Goal: Navigation & Orientation: Go to known website

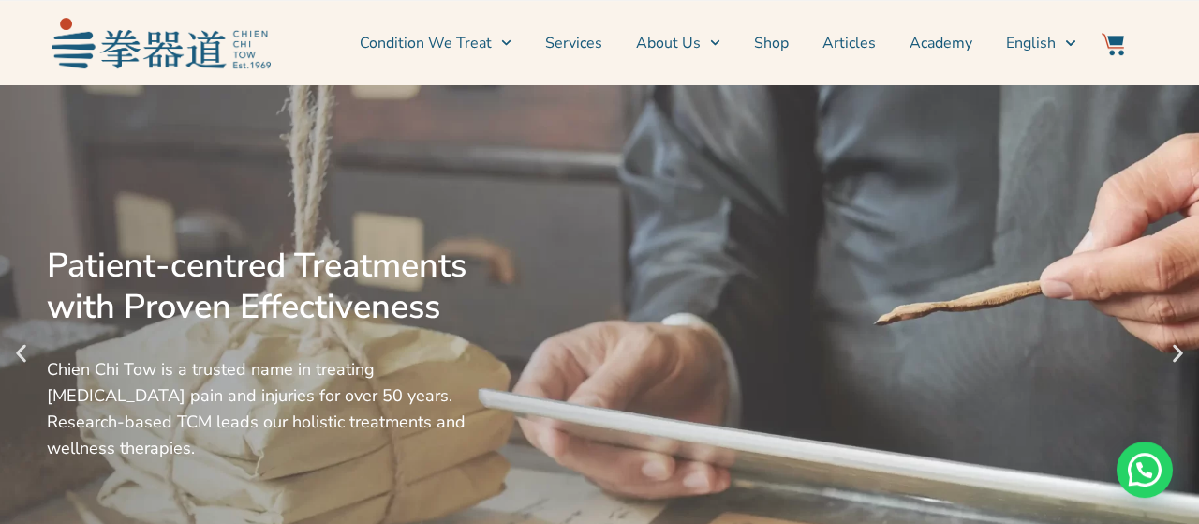
scroll to position [97, 0]
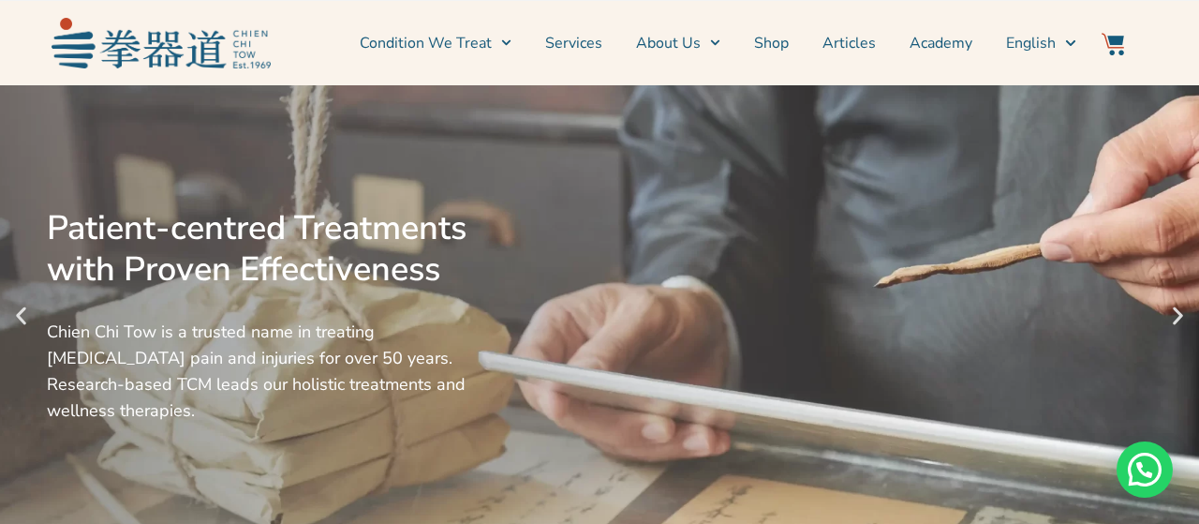
click at [16, 323] on icon "Previous slide" at bounding box center [20, 315] width 23 height 23
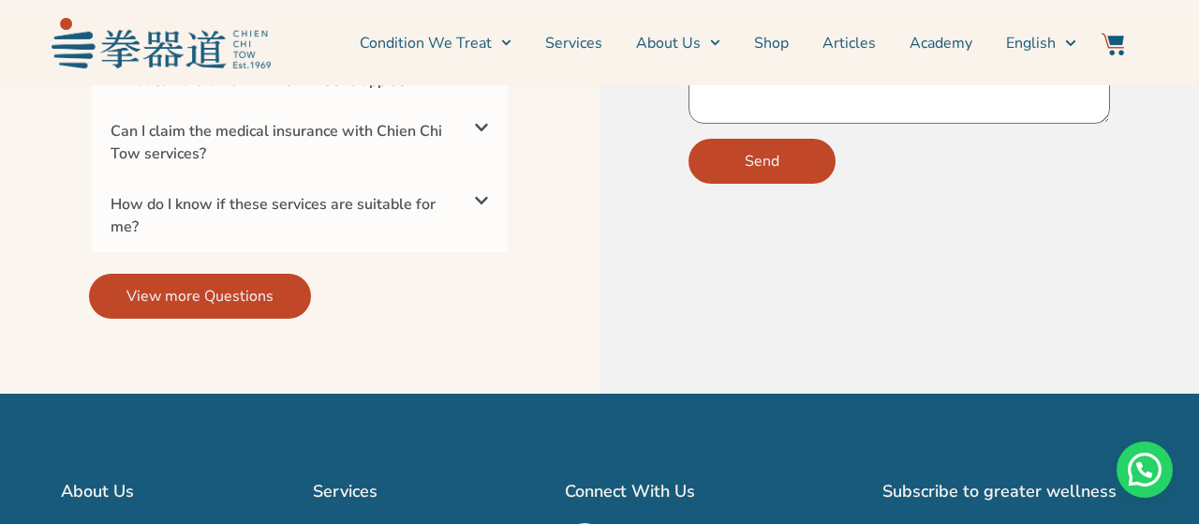
scroll to position [6430, 0]
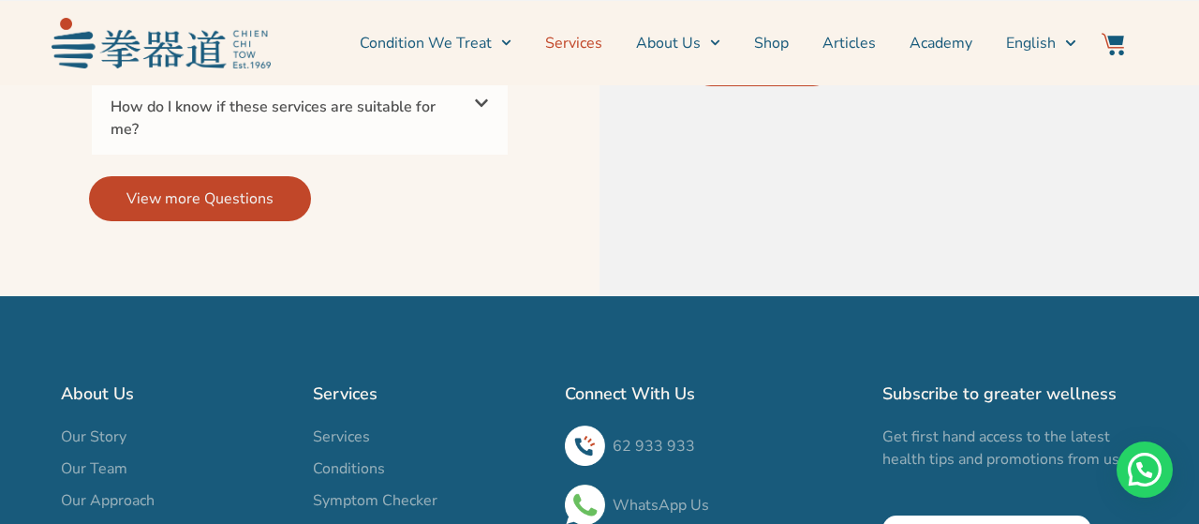
click at [576, 45] on link "Services" at bounding box center [573, 43] width 57 height 47
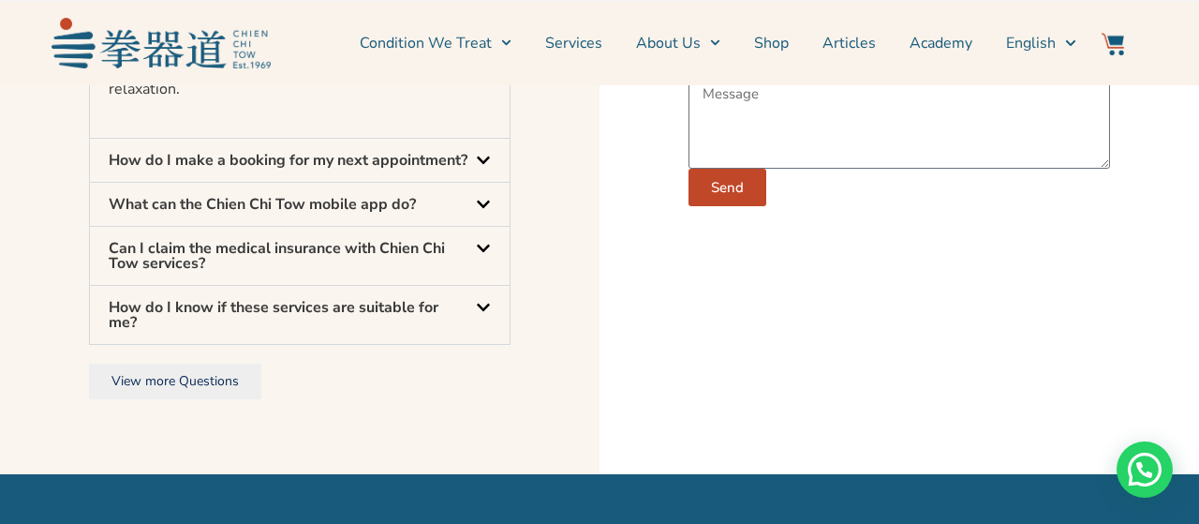
scroll to position [6527, 0]
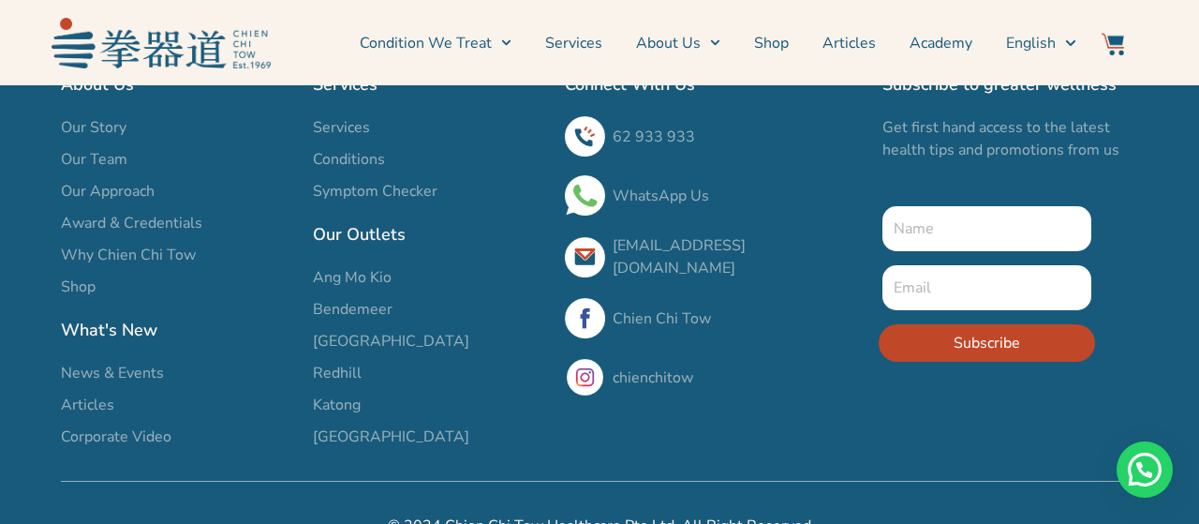
click at [145, 65] on img at bounding box center [161, 43] width 219 height 50
click at [126, 55] on img at bounding box center [161, 43] width 219 height 50
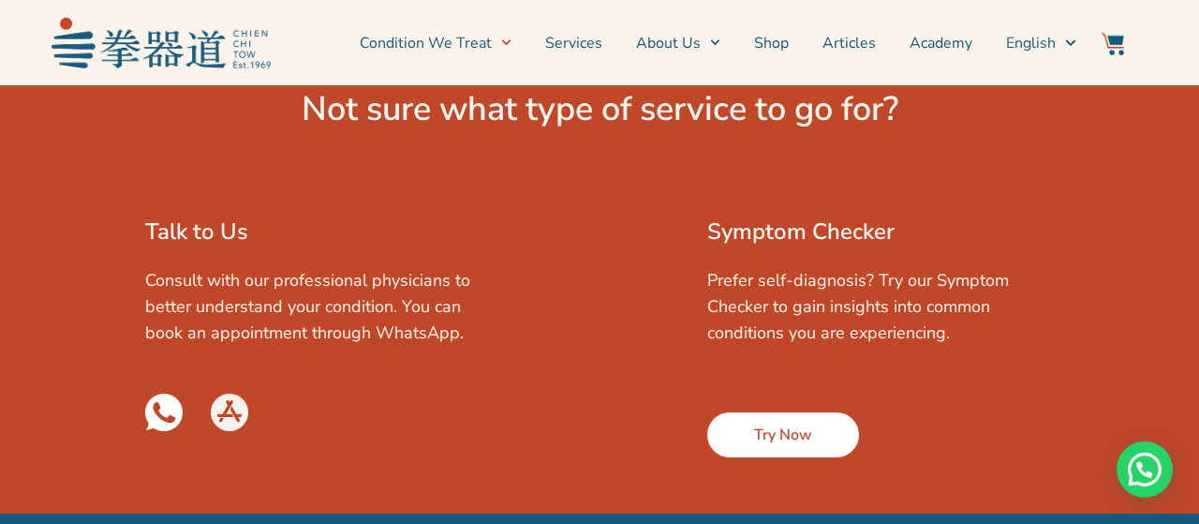
scroll to position [2728, 0]
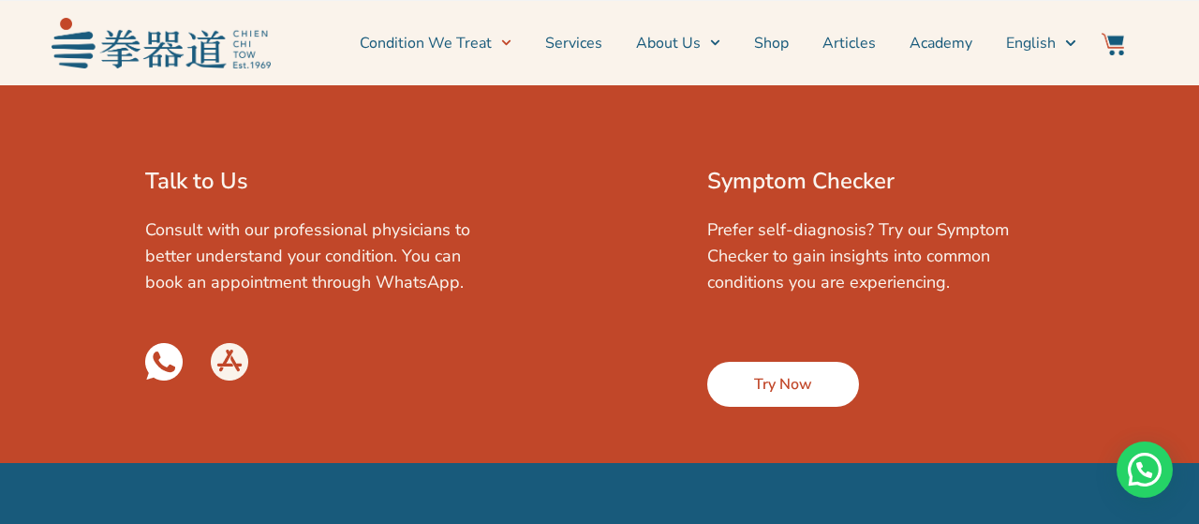
click at [813, 407] on div at bounding box center [599, 430] width 1180 height 47
click at [816, 362] on link "Try Now" at bounding box center [783, 384] width 152 height 45
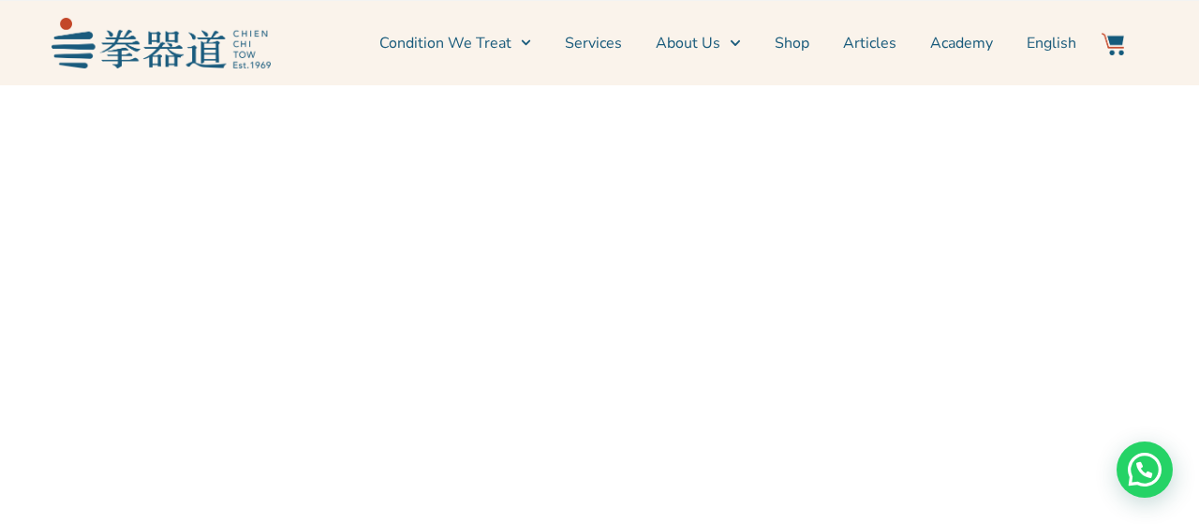
scroll to position [292, 0]
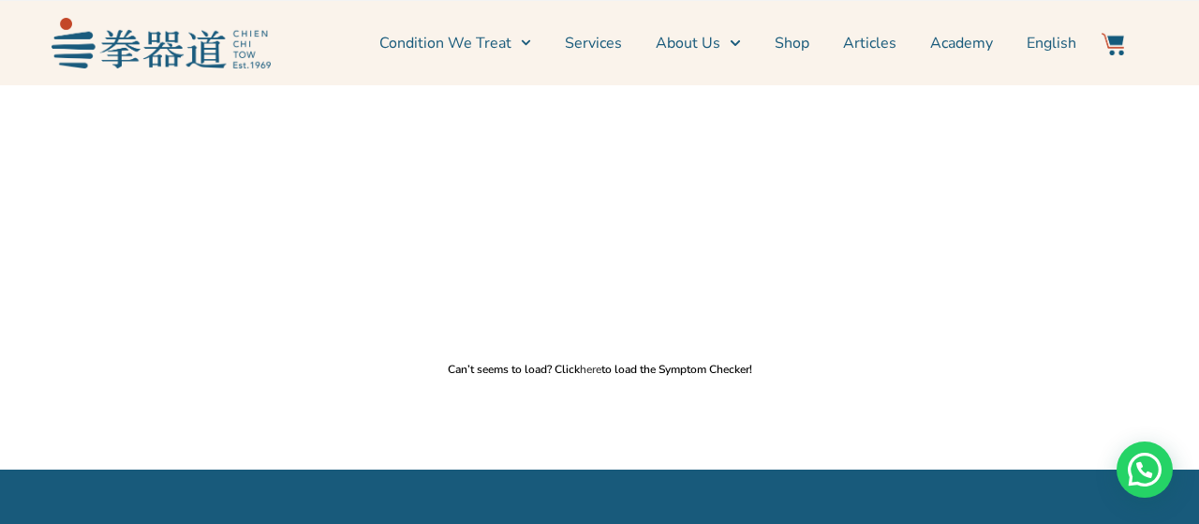
click at [590, 364] on link "here" at bounding box center [591, 369] width 22 height 15
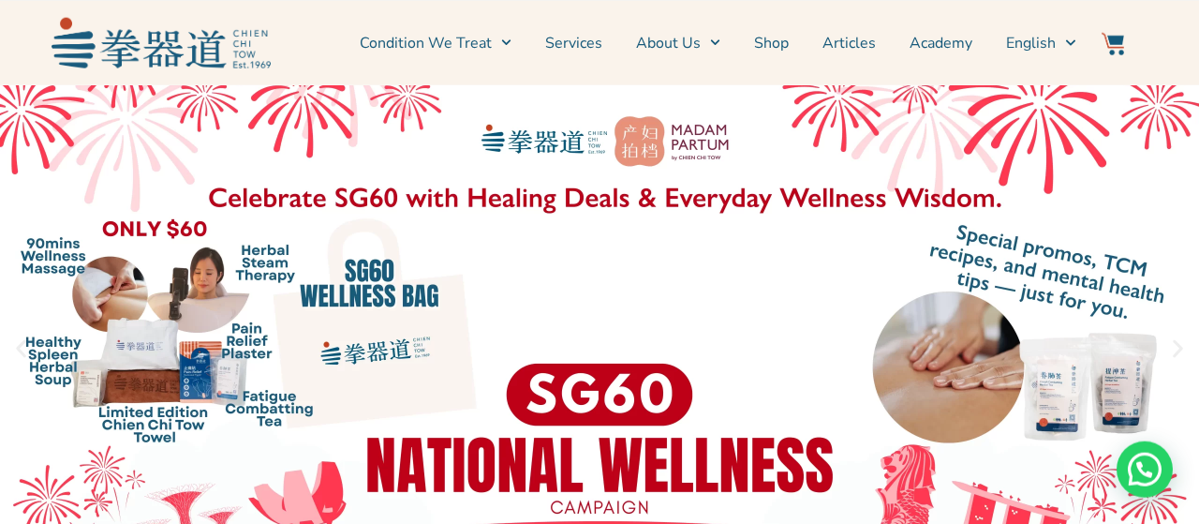
scroll to position [97, 0]
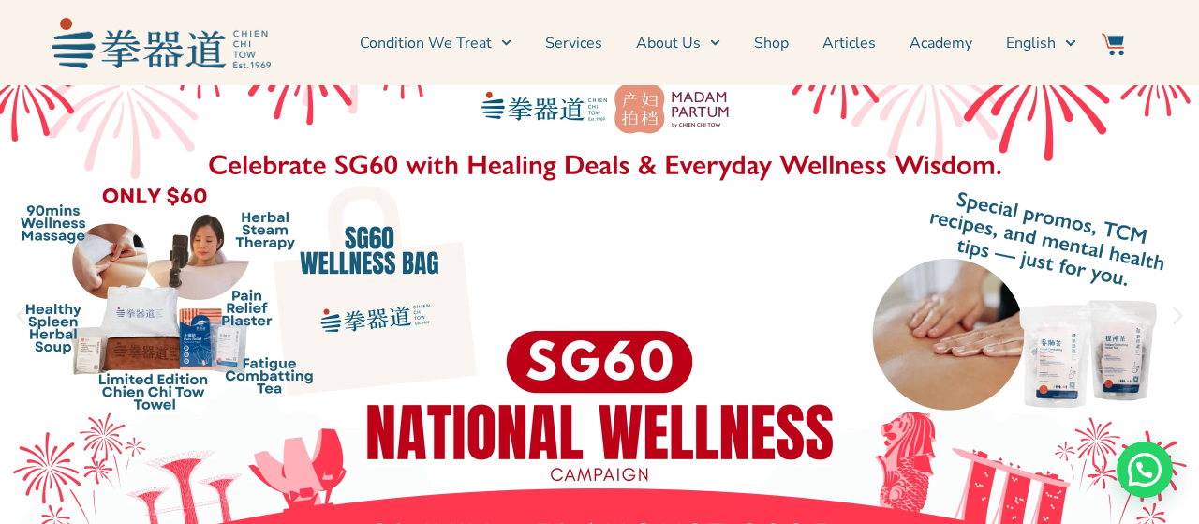
click at [248, 323] on link "1 / 3" at bounding box center [599, 316] width 1199 height 656
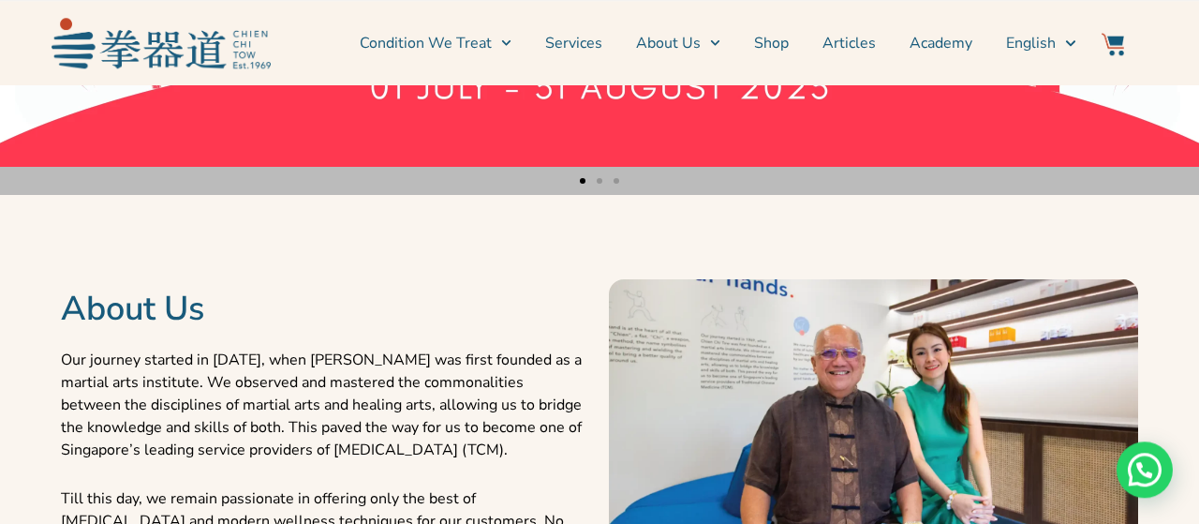
scroll to position [682, 0]
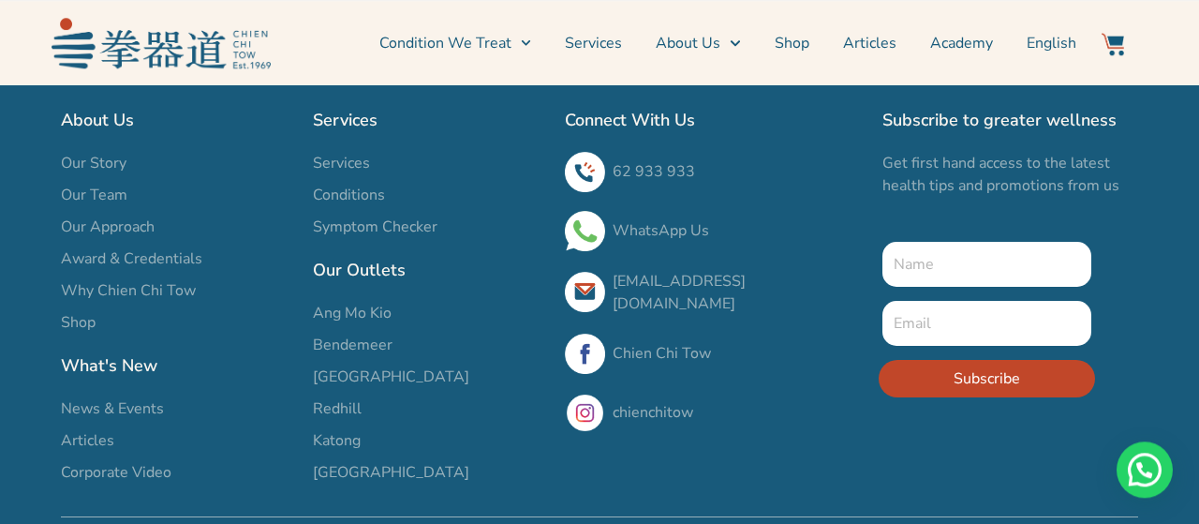
scroll to position [5256, 0]
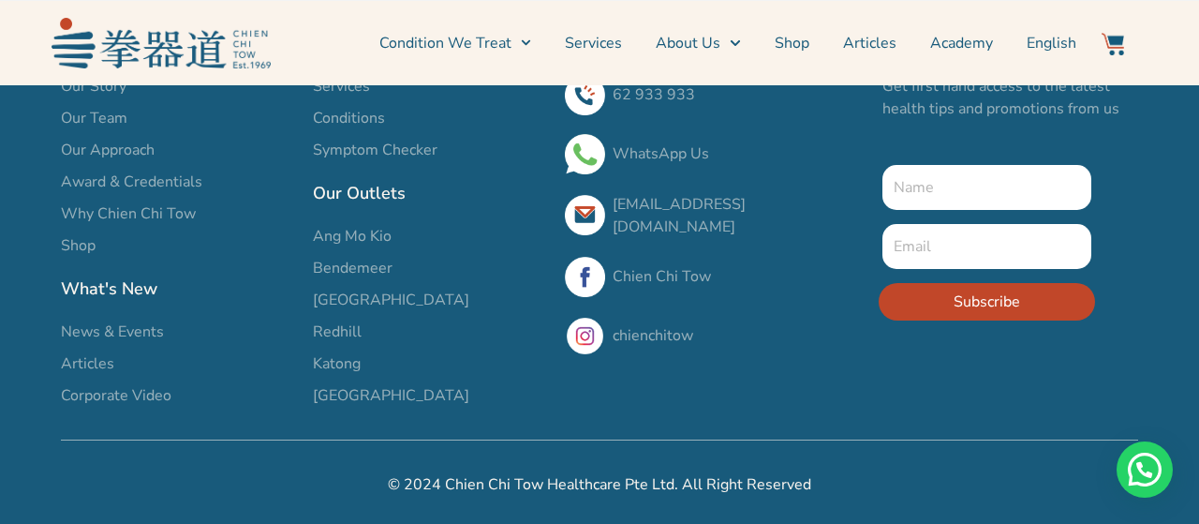
click at [644, 333] on link "chienchitow" at bounding box center [653, 335] width 81 height 21
